Goal: Transaction & Acquisition: Purchase product/service

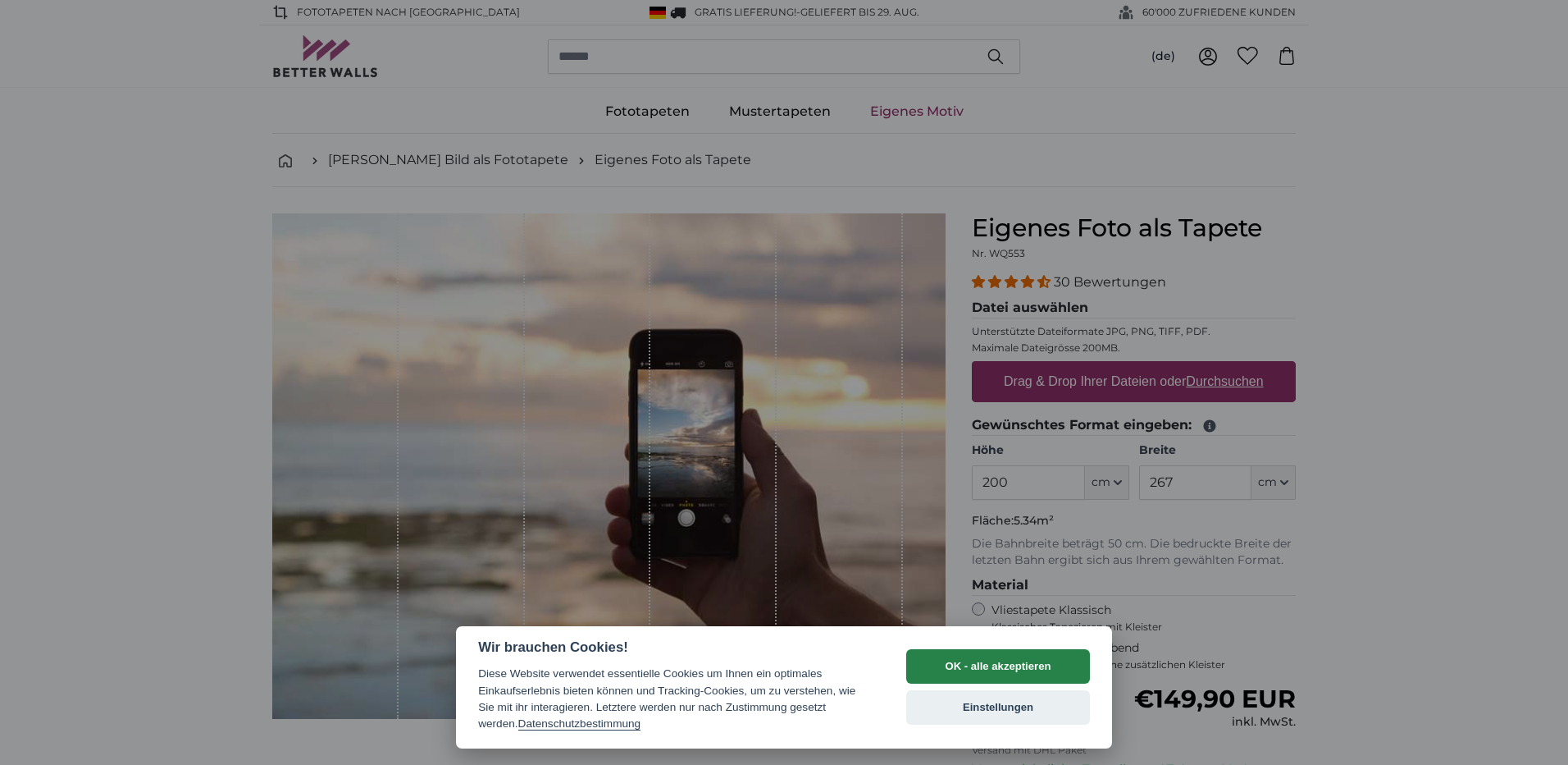
click at [994, 668] on button "OK - alle akzeptieren" at bounding box center [998, 666] width 183 height 34
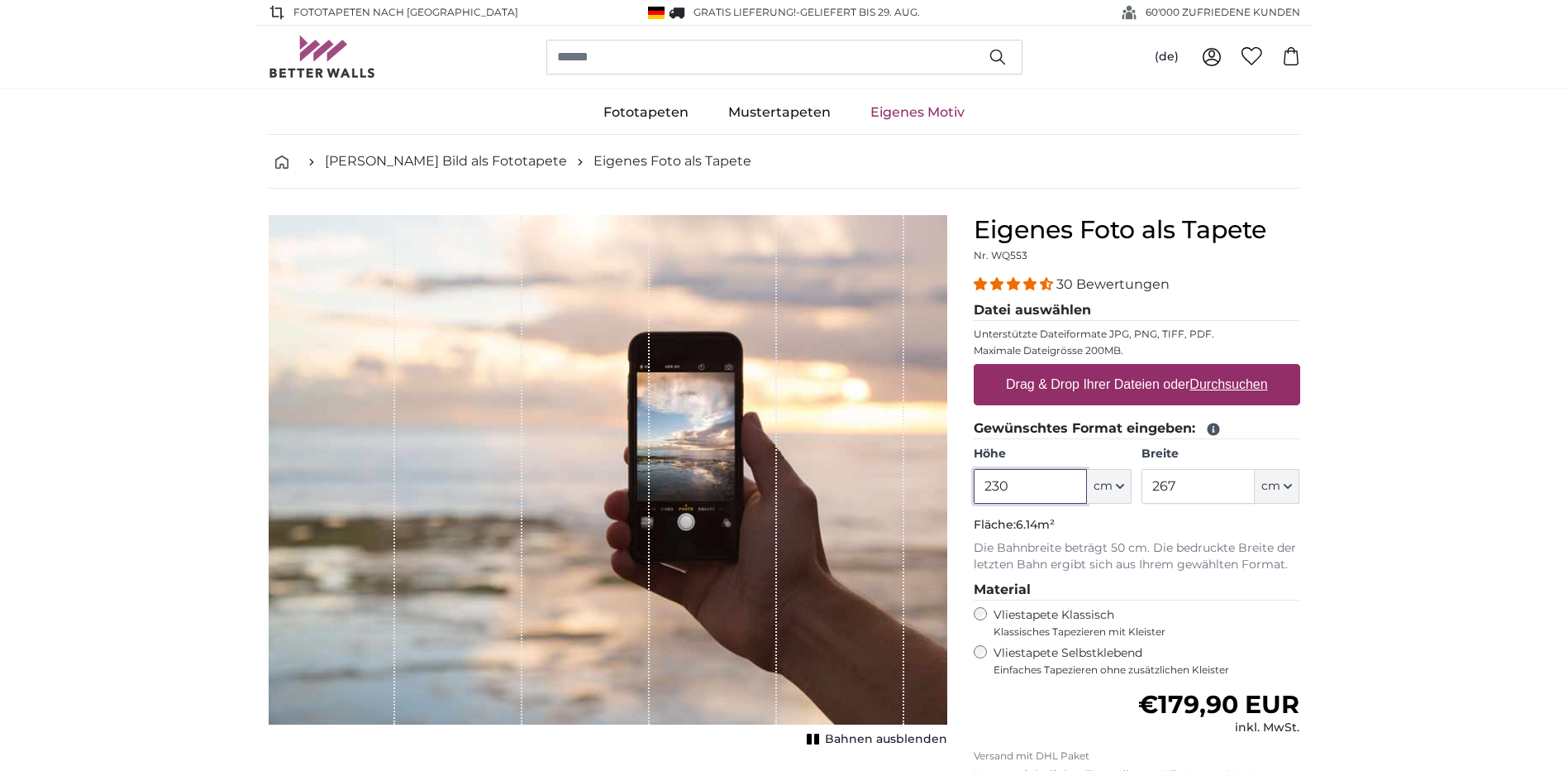
type input "230"
click at [1197, 487] on input "267" at bounding box center [1197, 486] width 113 height 35
type input "2"
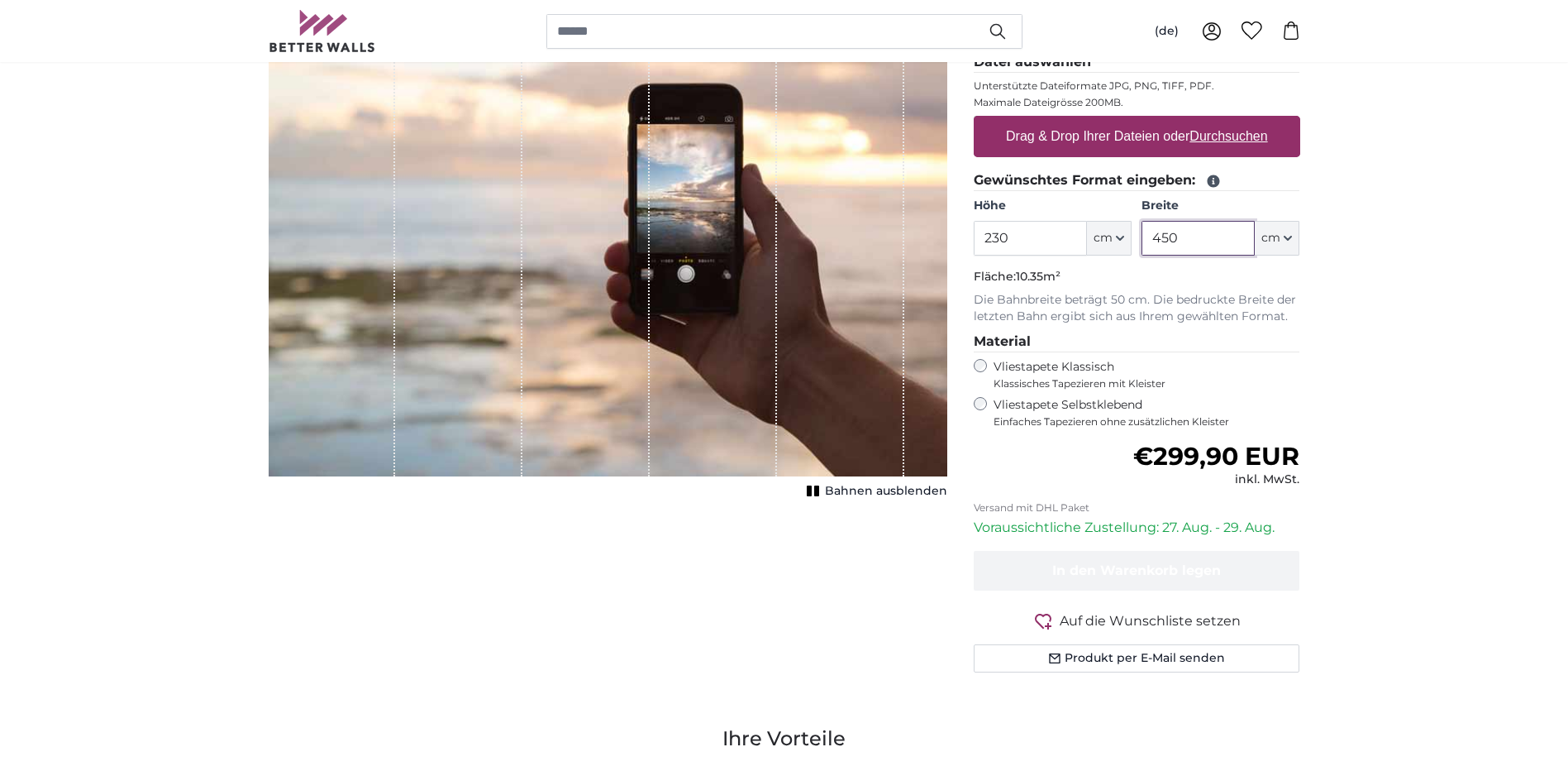
scroll to position [83, 0]
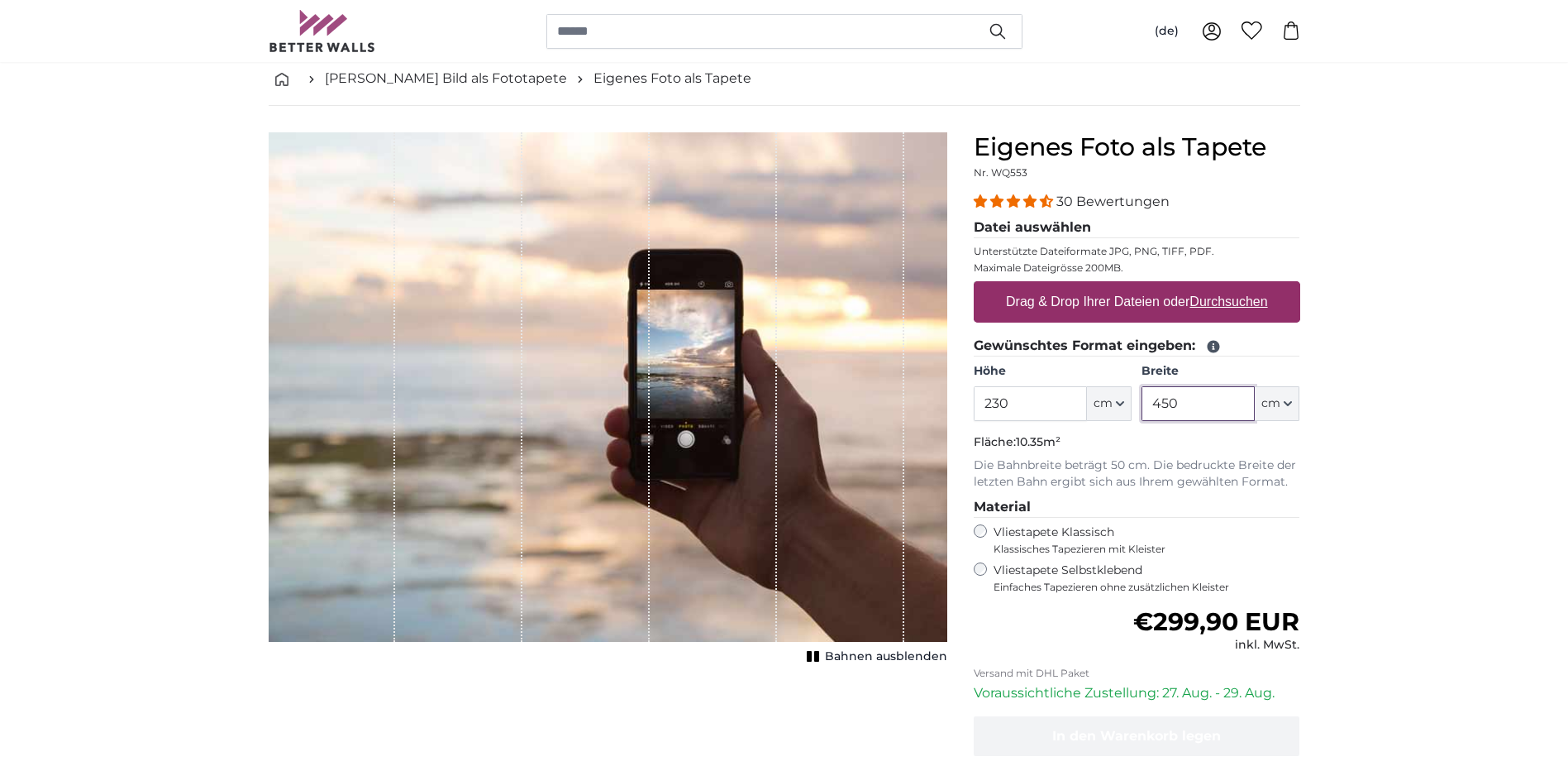
type input "450"
click at [937, 575] on div "1 of 1" at bounding box center [607, 386] width 678 height 509
